Goal: Navigation & Orientation: Find specific page/section

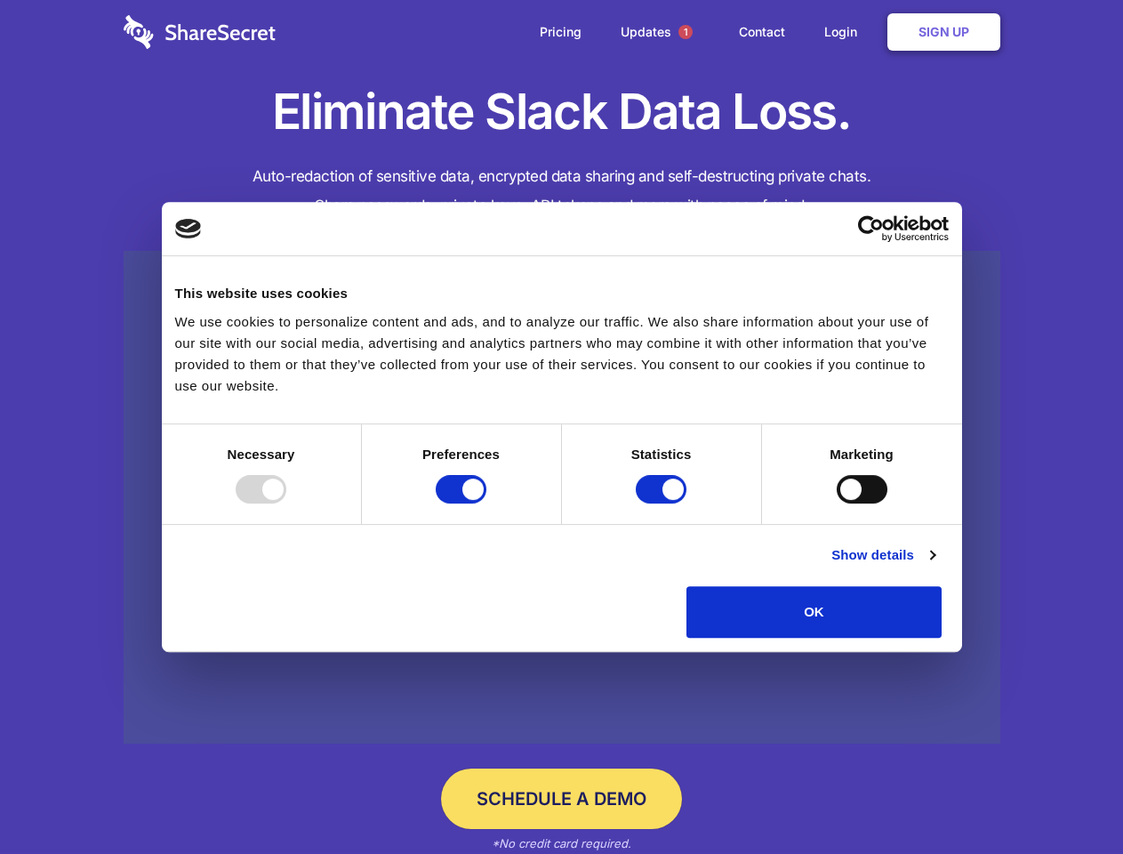
click at [286, 503] on div at bounding box center [261, 489] width 51 height 28
click at [486, 503] on input "Preferences" at bounding box center [461, 489] width 51 height 28
checkbox input "false"
click at [663, 503] on input "Statistics" at bounding box center [661, 489] width 51 height 28
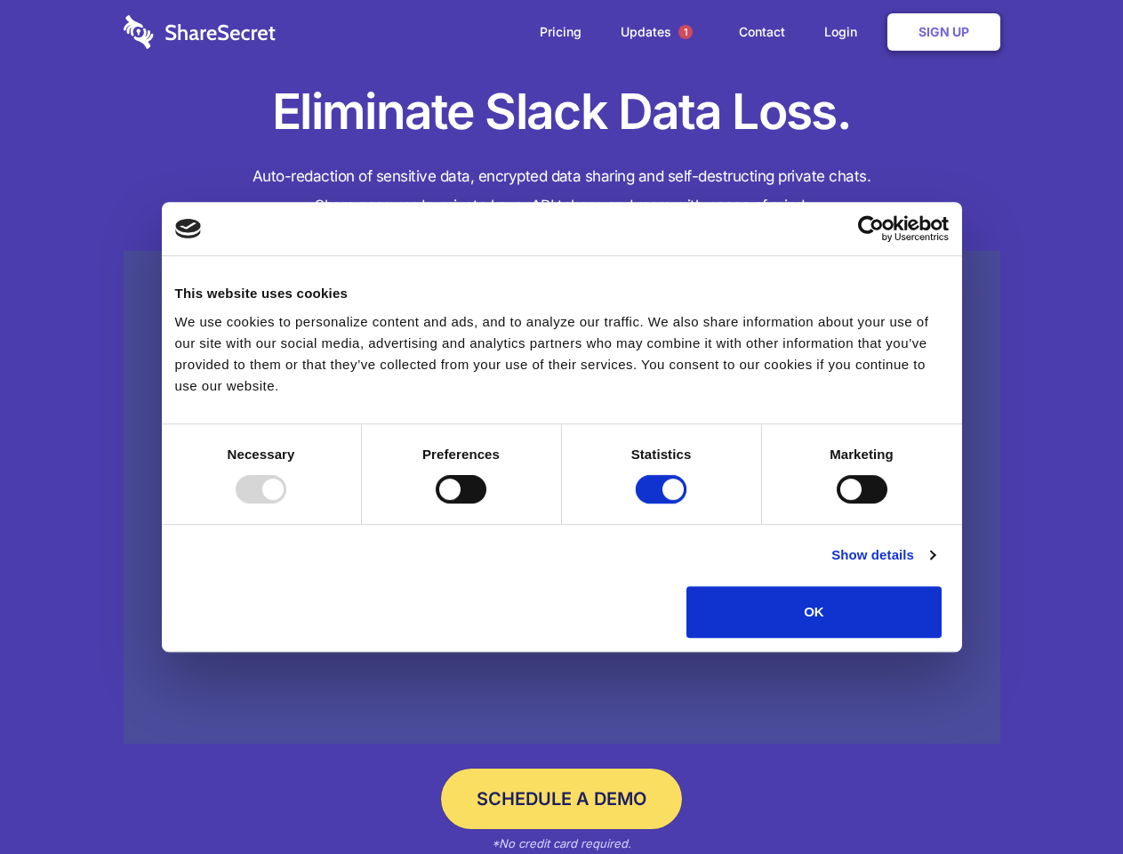
checkbox input "false"
click at [837, 503] on input "Marketing" at bounding box center [862, 489] width 51 height 28
checkbox input "true"
click at [934, 565] on link "Show details" at bounding box center [882, 554] width 103 height 21
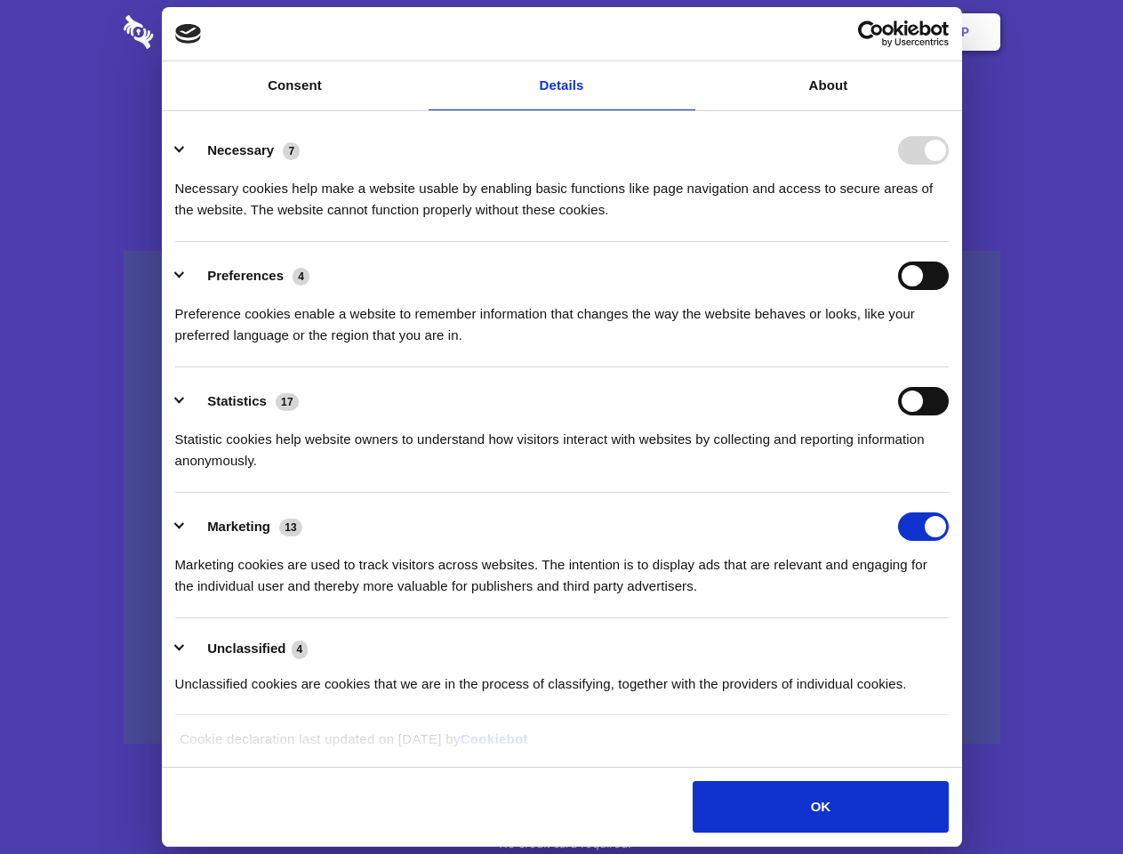
click at [949, 220] on div "Necessary cookies help make a website usable by enabling basic functions like p…" at bounding box center [561, 192] width 773 height 56
click at [685, 32] on span "1" at bounding box center [685, 32] width 14 height 14
